Goal: Task Accomplishment & Management: Manage account settings

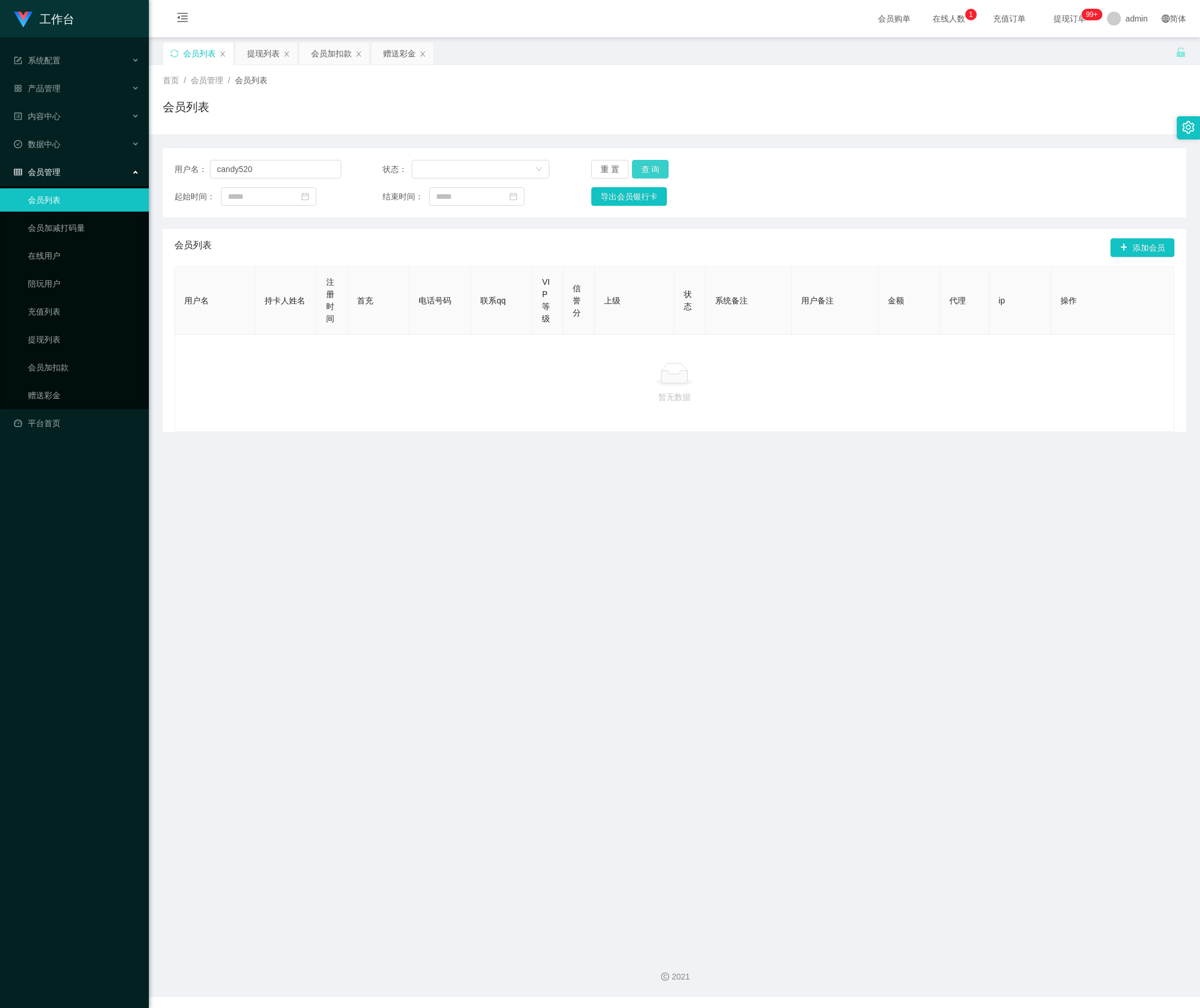
click at [653, 162] on button "查 询" at bounding box center [650, 169] width 37 height 19
drag, startPoint x: 141, startPoint y: 181, endPoint x: 357, endPoint y: 192, distance: 216.3
click at [133, 186] on section "工作台 系统配置 产品管理 内容中心 数据中心 会员管理 会员列表 会员加减打码量 在线用户 陪玩用户 充值列表 提现列表 会员加扣款 赠送彩金 平台首页 保…" at bounding box center [600, 498] width 1200 height 997
click at [651, 164] on button "查 询" at bounding box center [650, 169] width 37 height 19
drag, startPoint x: 174, startPoint y: 168, endPoint x: 209, endPoint y: 205, distance: 50.9
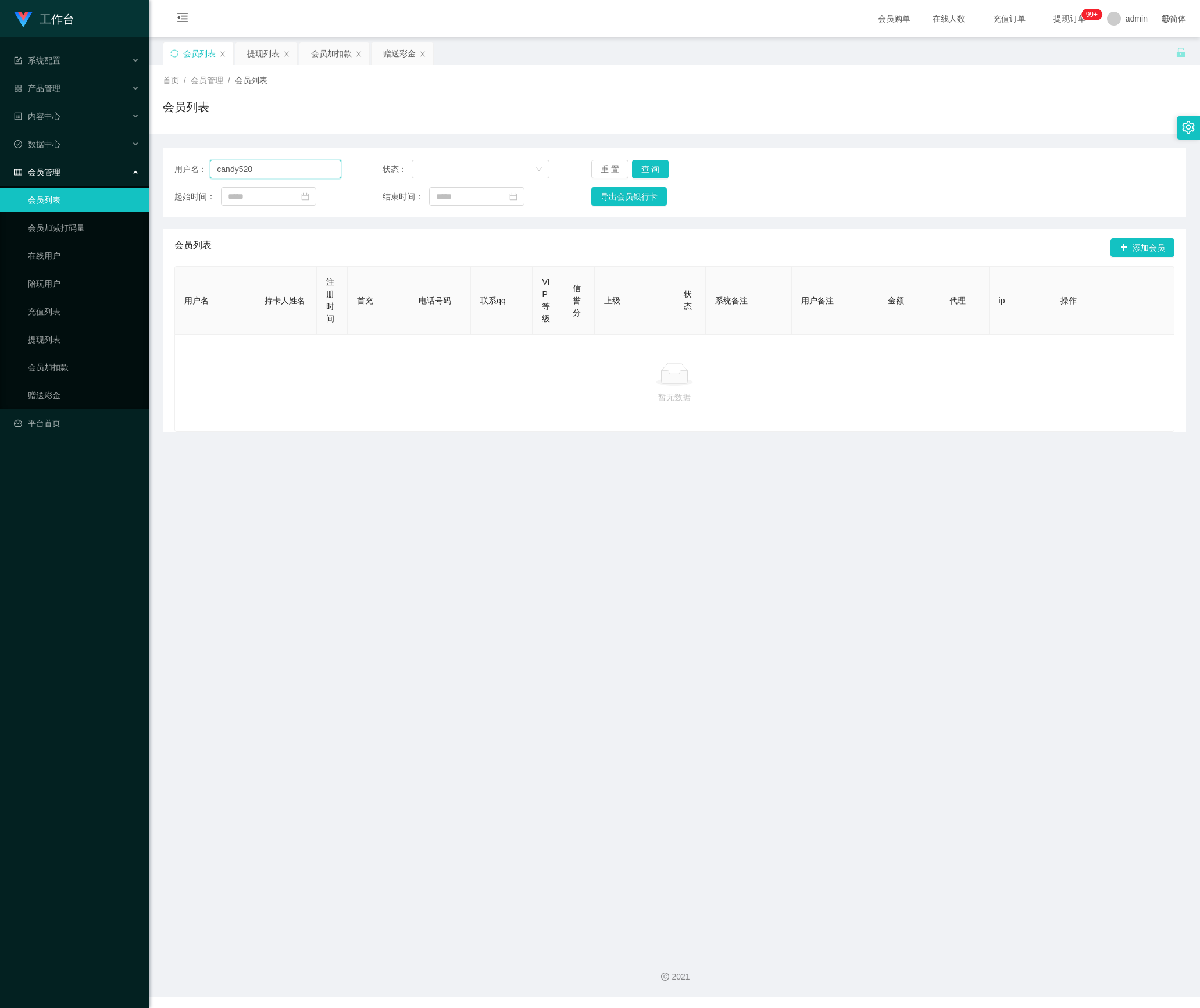
click at [99, 174] on section "工作台 系统配置 产品管理 内容中心 数据中心 会员管理 会员列表 会员加减打码量 在线用户 陪玩用户 充值列表 提现列表 会员加扣款 赠送彩金 平台首页 保…" at bounding box center [600, 498] width 1200 height 997
paste input "Patrickloserx"
type input "Patrickloserx"
click at [646, 174] on button "查 询" at bounding box center [650, 169] width 37 height 19
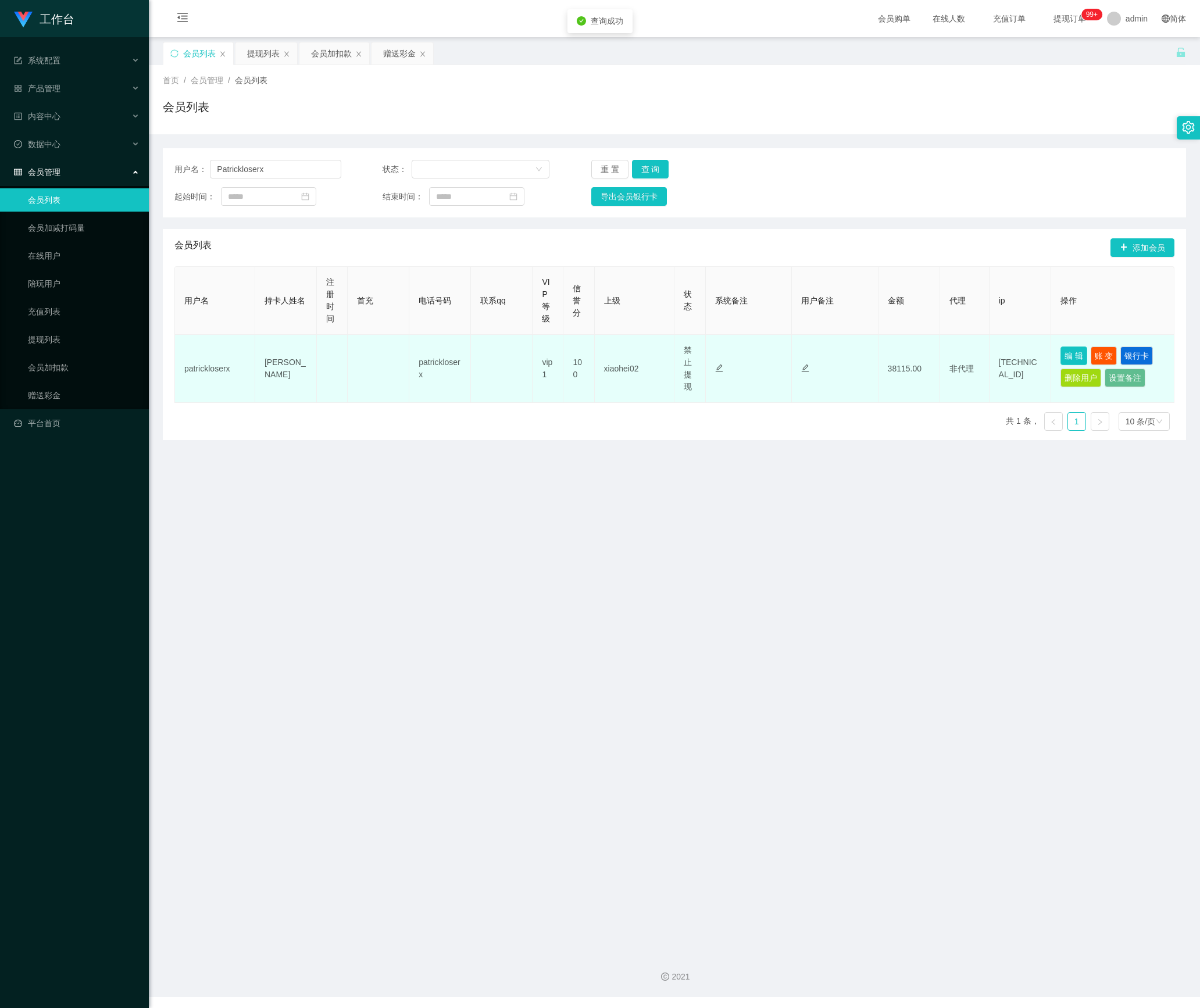
click at [1061, 352] on button "编 辑" at bounding box center [1074, 355] width 27 height 19
type input "patrickloserx"
type input "[PERSON_NAME]"
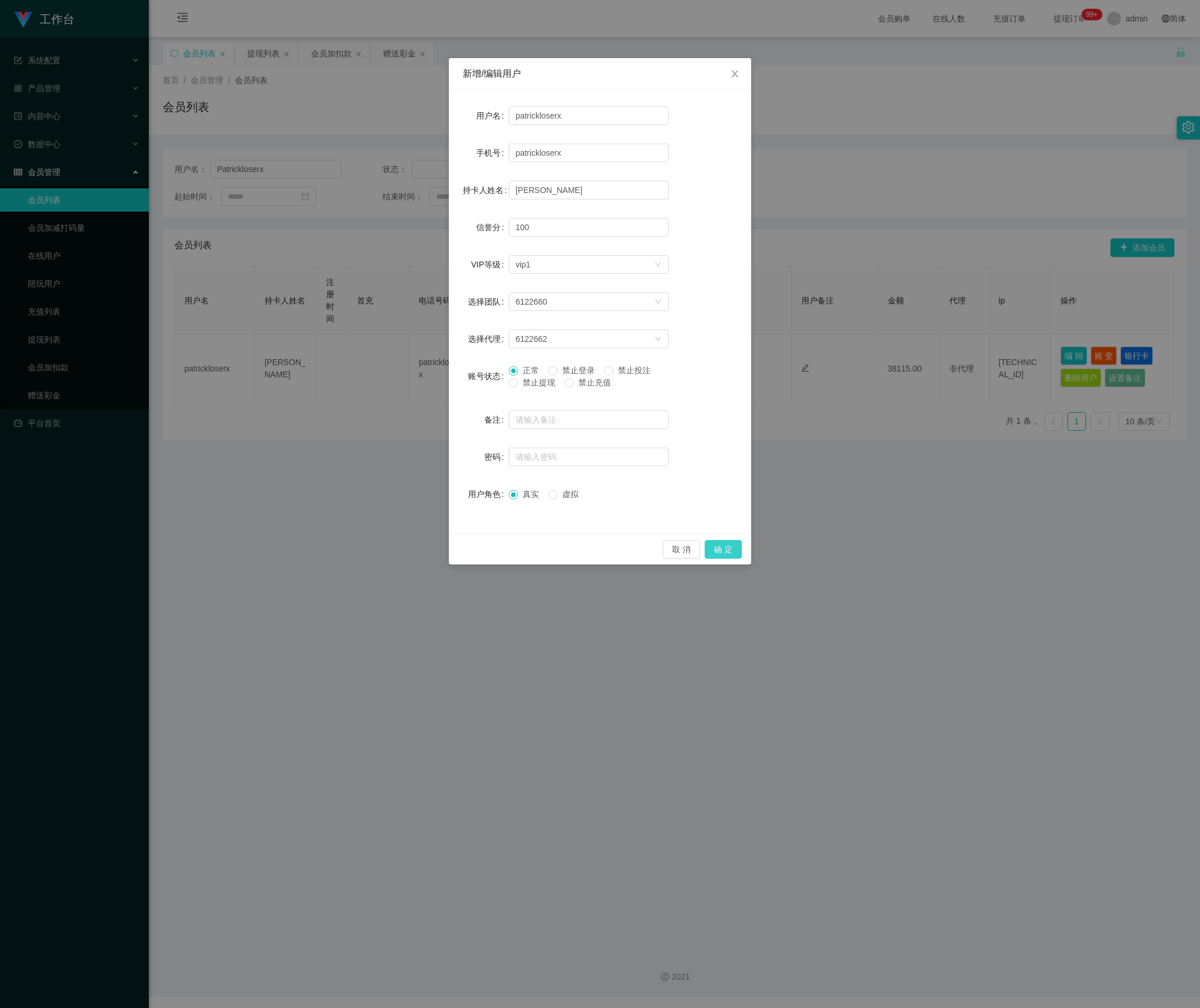
click at [732, 548] on button "确 定" at bounding box center [723, 549] width 37 height 19
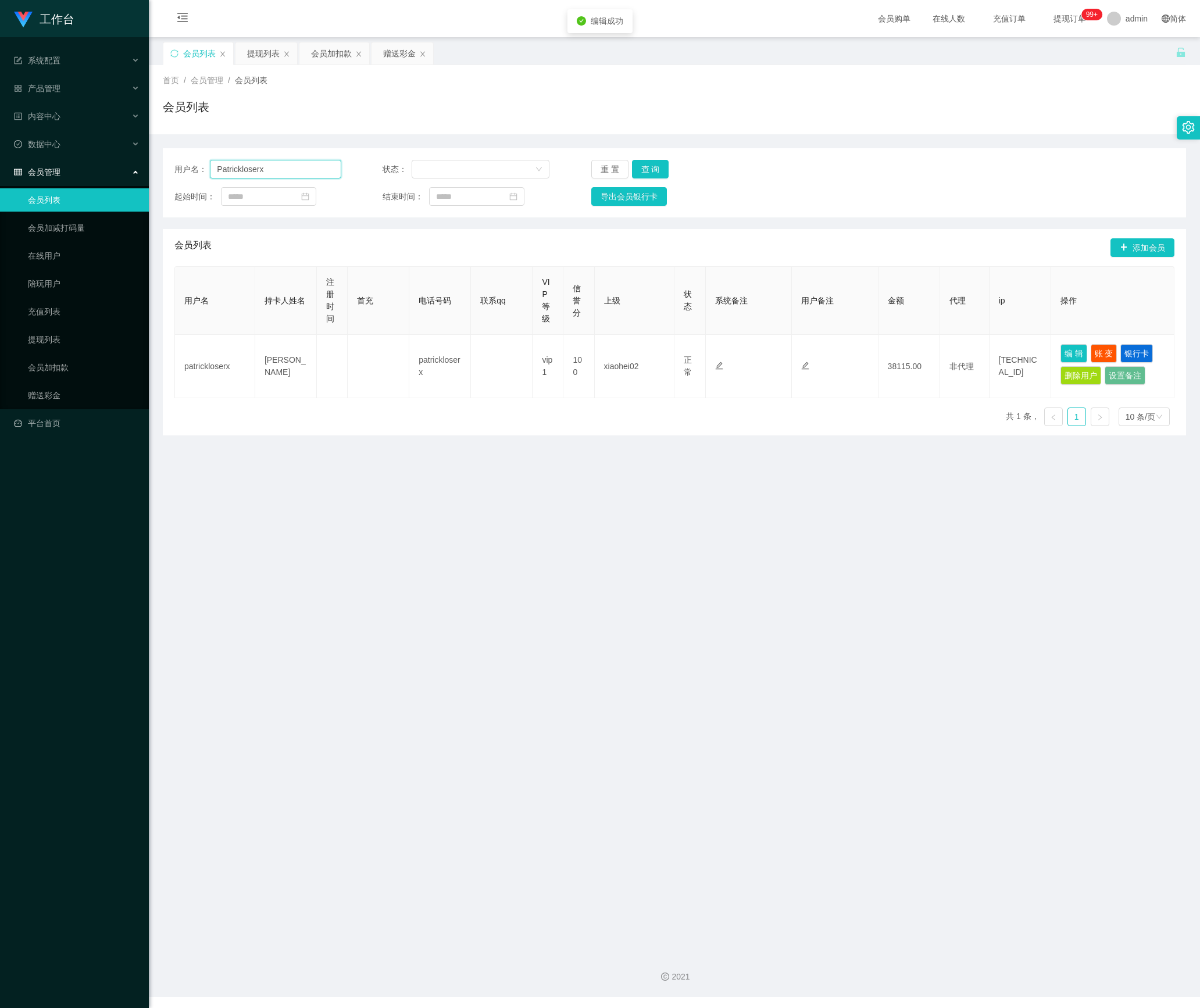
drag, startPoint x: 280, startPoint y: 175, endPoint x: 26, endPoint y: 162, distance: 254.3
click at [26, 162] on section "工作台 系统配置 产品管理 内容中心 数据中心 会员管理 会员列表 会员加减打码量 在线用户 陪玩用户 充值列表 提现列表 会员加扣款 赠送彩金 平台首页 保…" at bounding box center [600, 498] width 1200 height 997
click at [258, 171] on input "text" at bounding box center [275, 169] width 131 height 19
paste input "Patrickloserx"
type input "Patrickloserx"
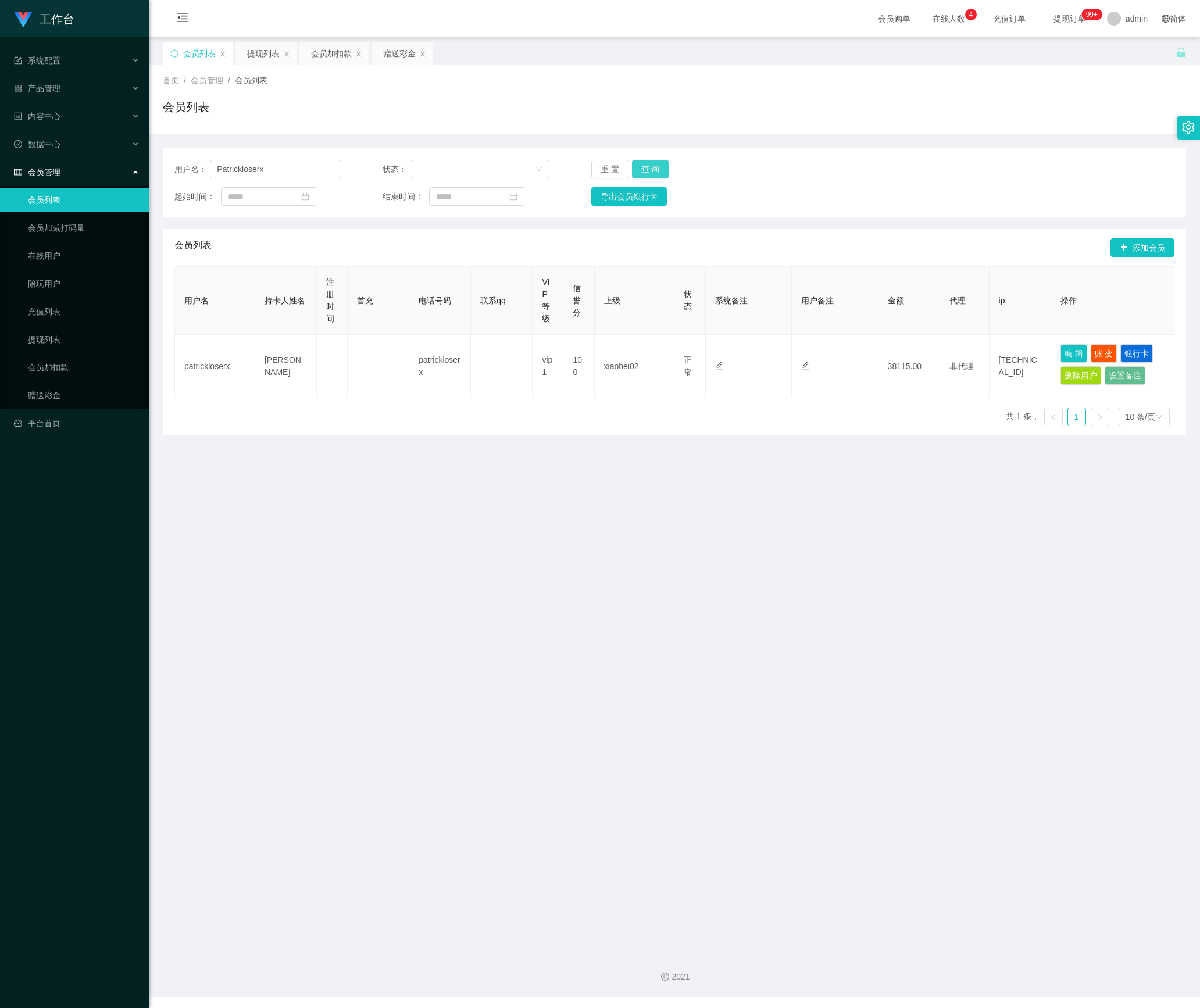
click at [649, 168] on button "查 询" at bounding box center [650, 169] width 37 height 19
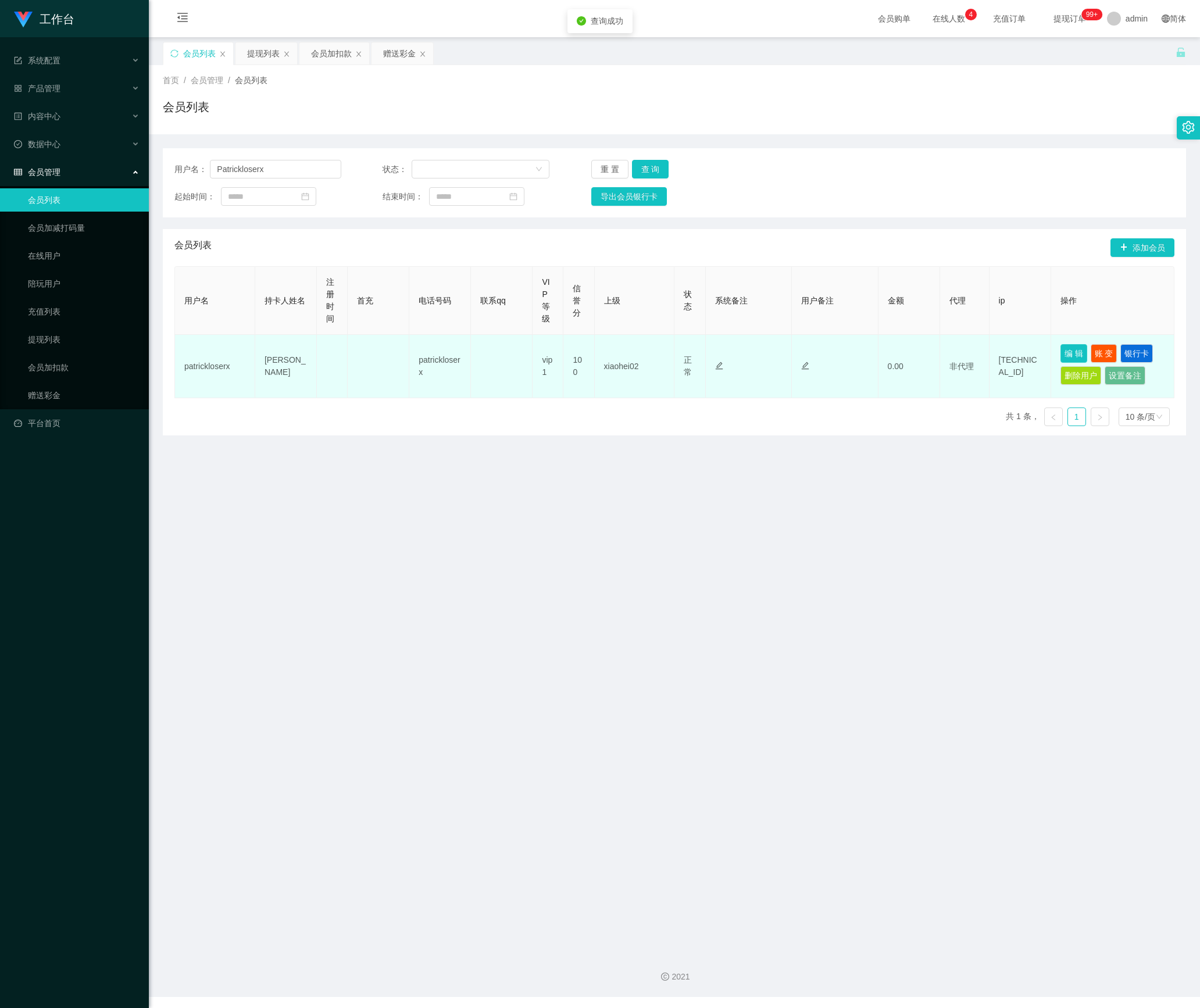
click at [1067, 358] on button "编 辑" at bounding box center [1074, 353] width 27 height 19
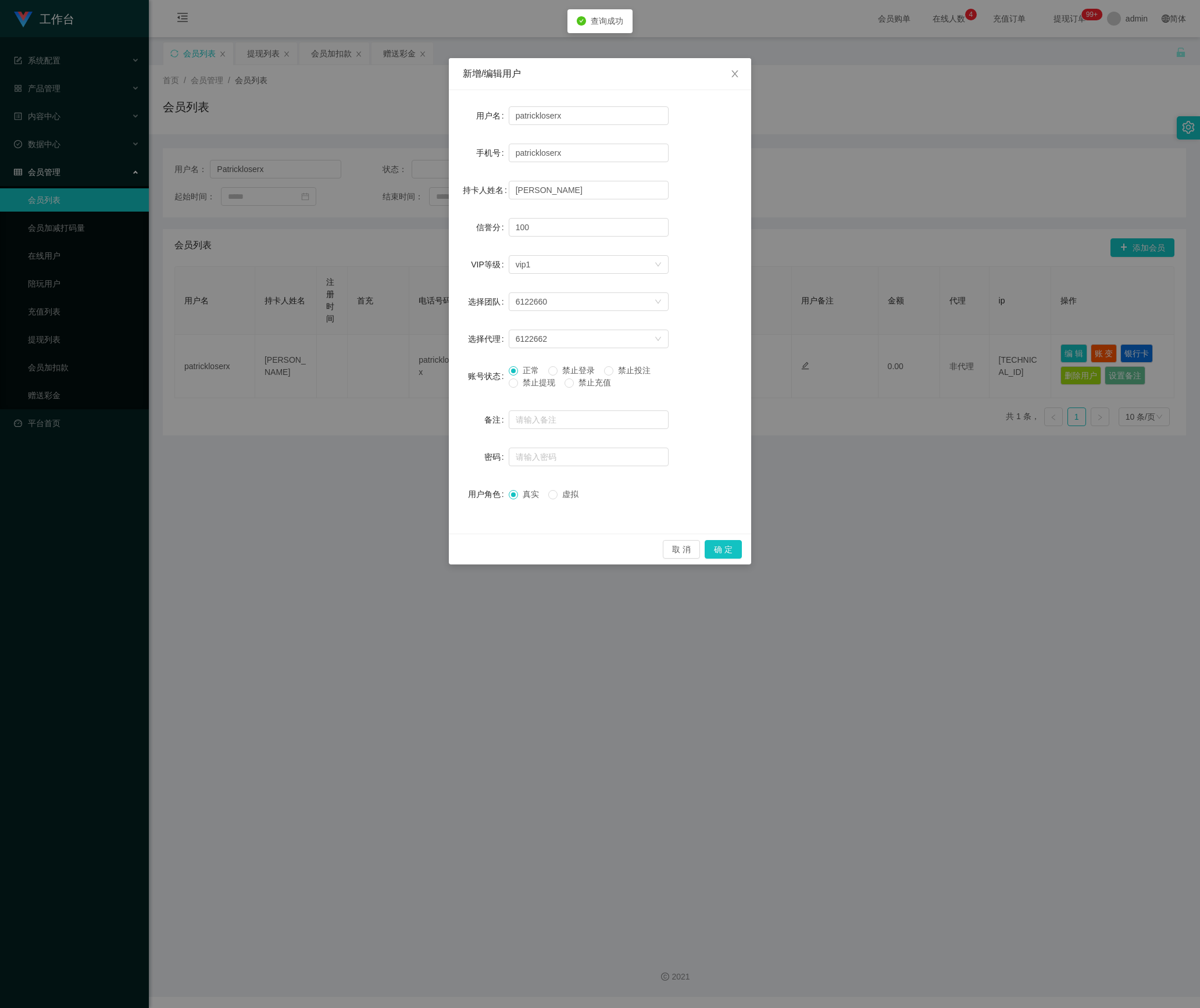
click at [543, 380] on span "禁止提现" at bounding box center [539, 383] width 42 height 9
click at [729, 546] on button "确 定" at bounding box center [723, 549] width 37 height 19
